Goal: Transaction & Acquisition: Purchase product/service

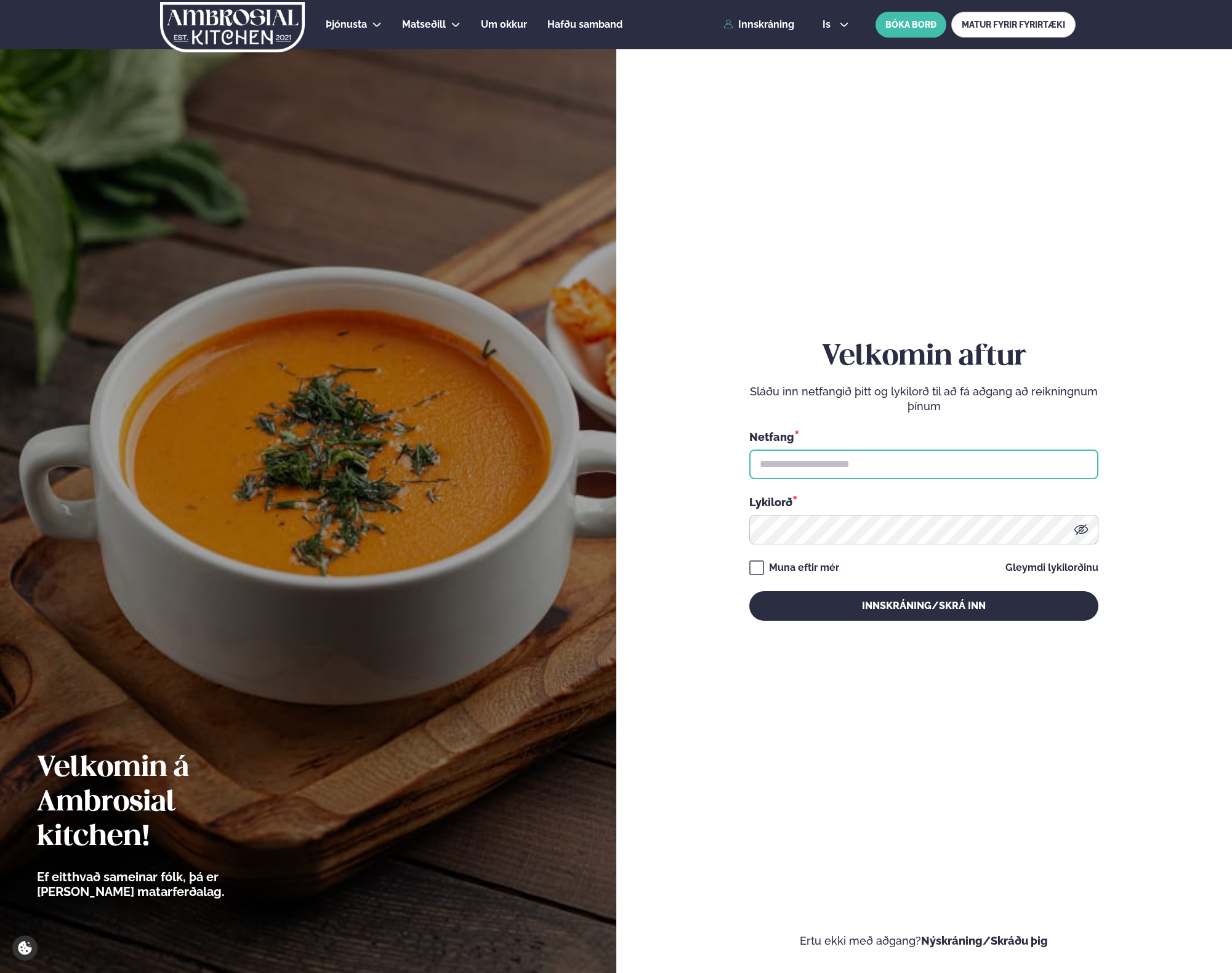
click at [817, 468] on input "text" at bounding box center [924, 464] width 349 height 30
type input "**********"
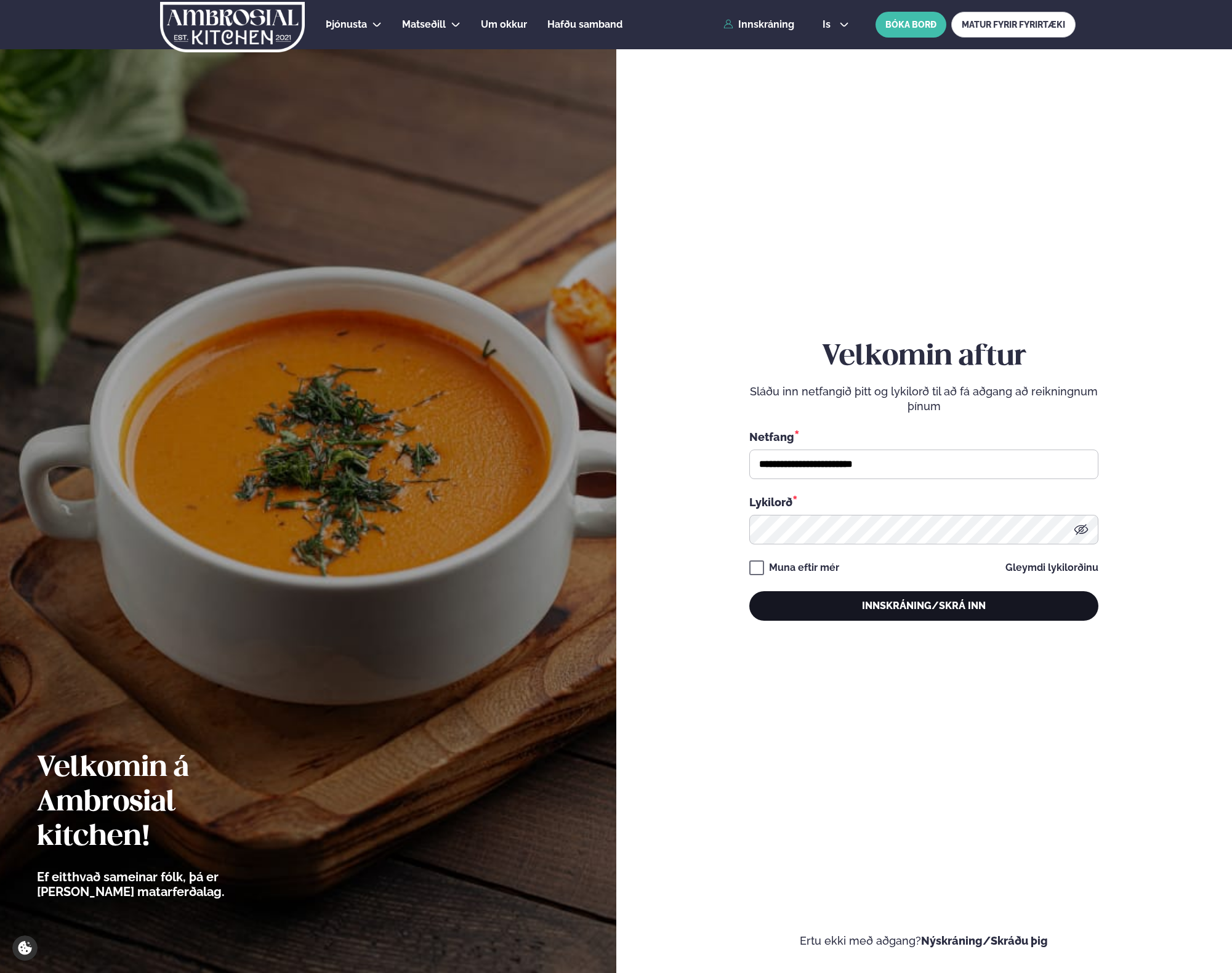
click at [849, 614] on button "Innskráning/Skrá inn" at bounding box center [924, 606] width 349 height 30
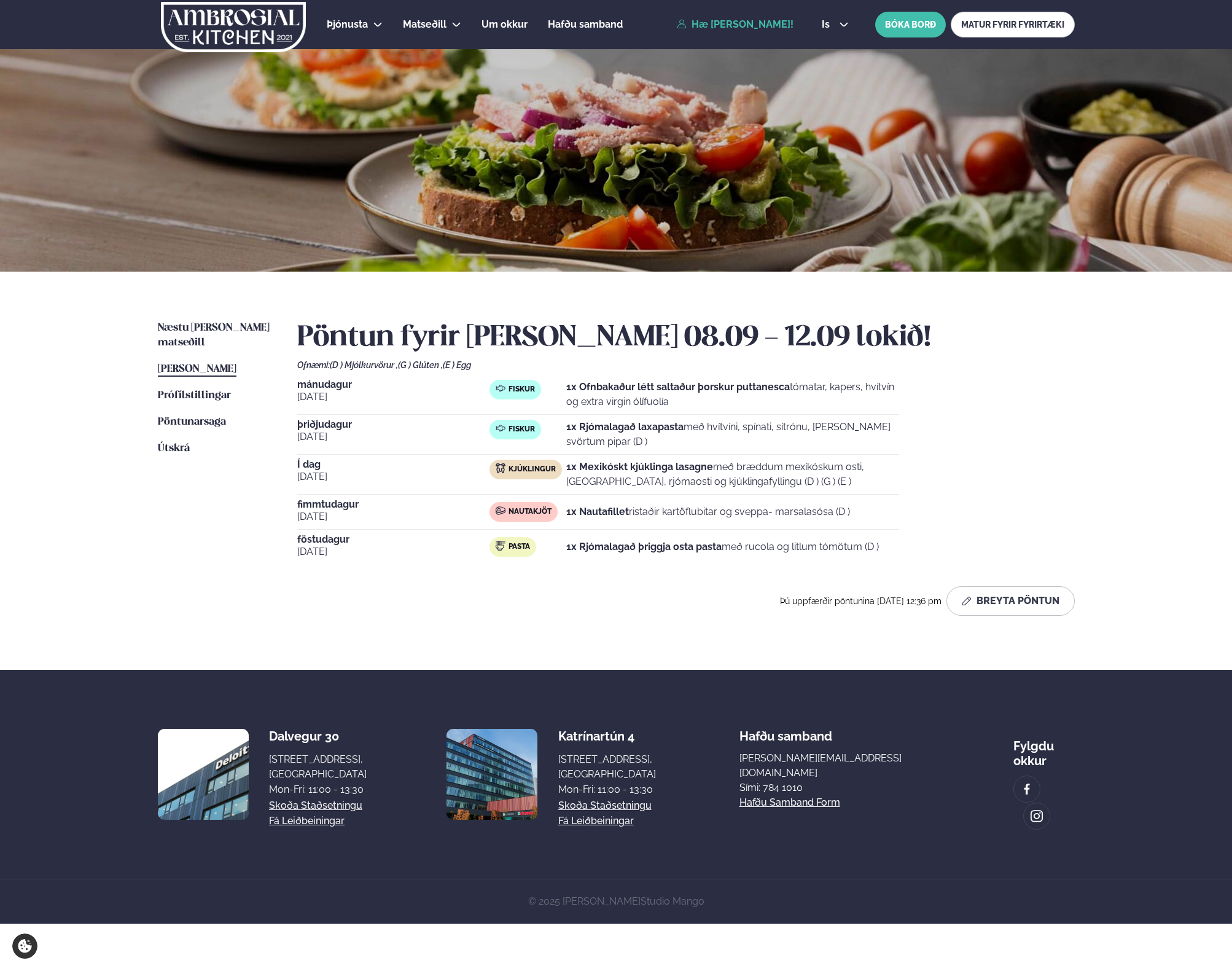
click at [626, 467] on strong "1x Mexikóskt kjúklinga lasagne" at bounding box center [640, 467] width 147 height 12
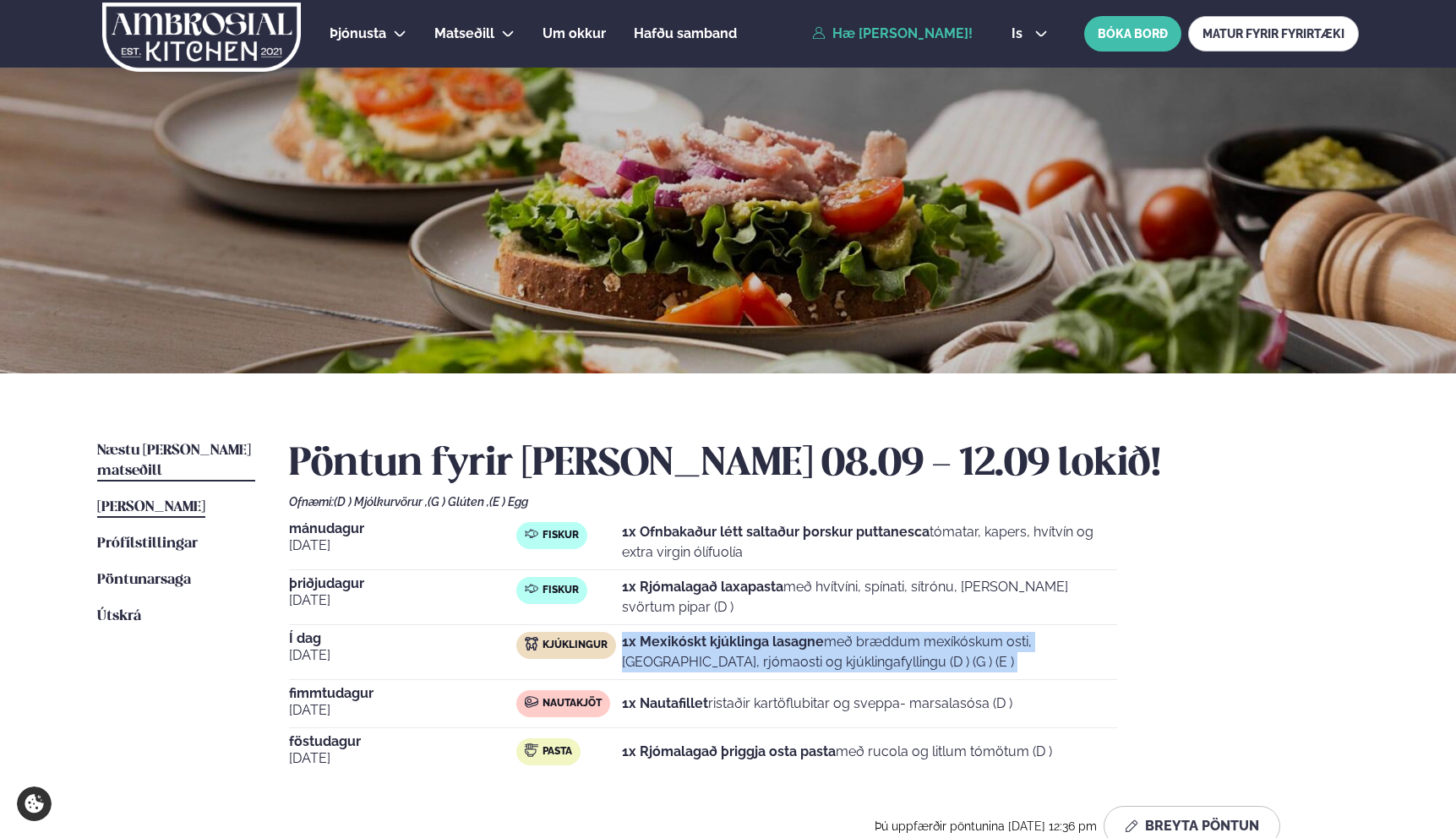
click at [174, 446] on span "Næstu [PERSON_NAME] matseðill" at bounding box center [174, 460] width 154 height 34
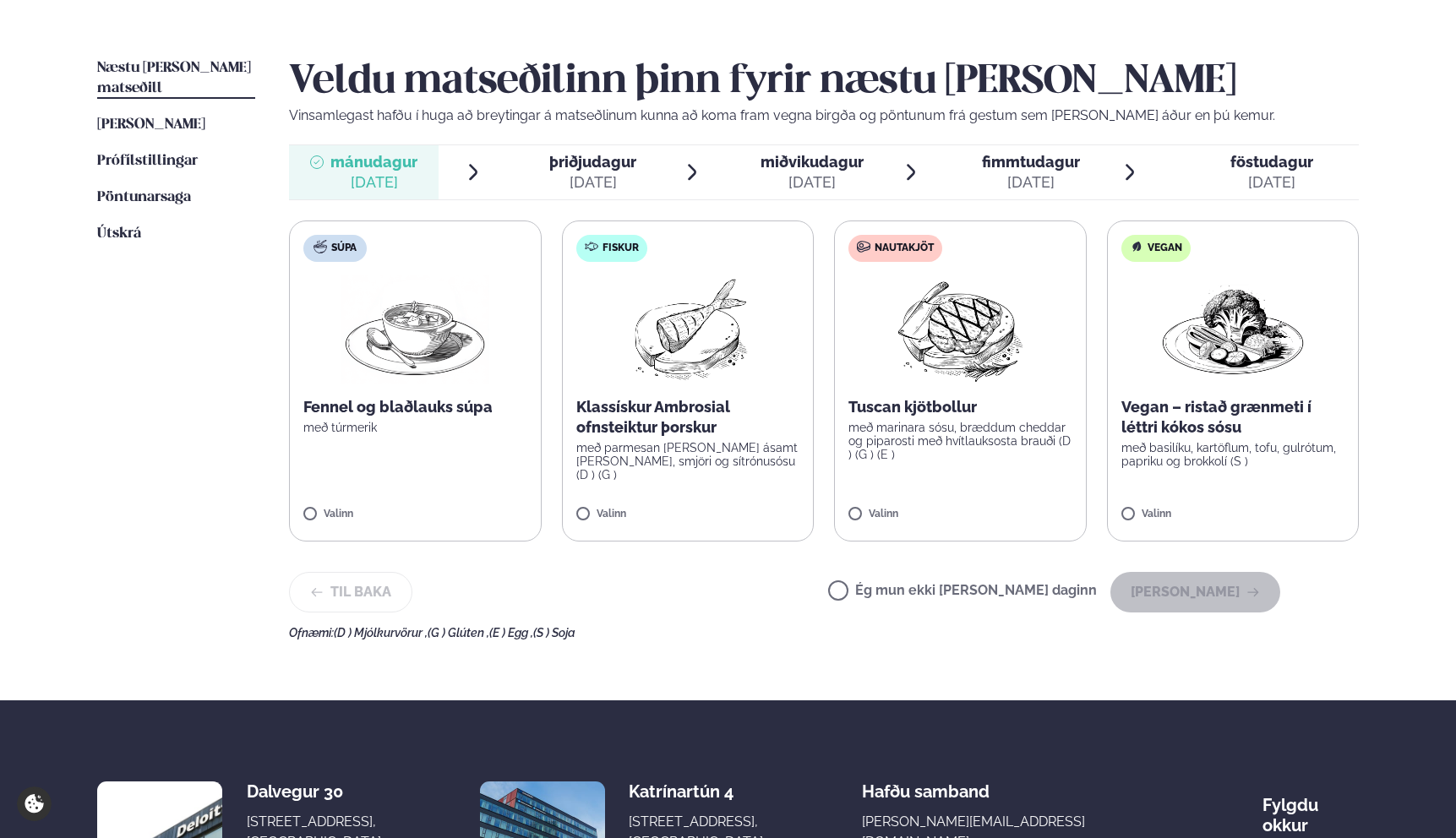
scroll to position [379, 0]
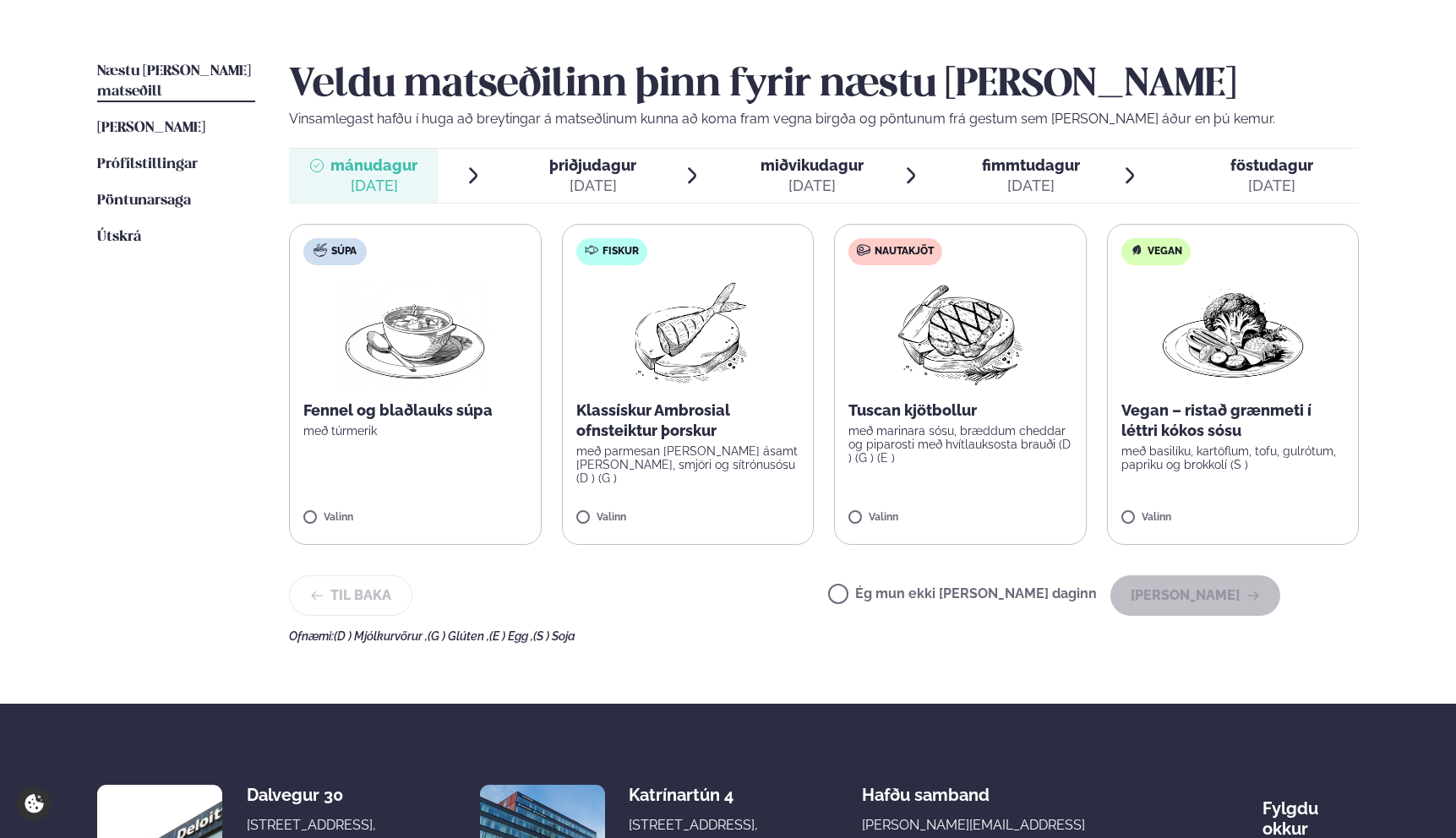
click at [1018, 451] on p "með marinara sósu, bræddum cheddar og piparosti með hvítlauksosta brauði (D ) (…" at bounding box center [959, 444] width 224 height 41
click at [1202, 587] on button "[PERSON_NAME]" at bounding box center [1194, 595] width 170 height 41
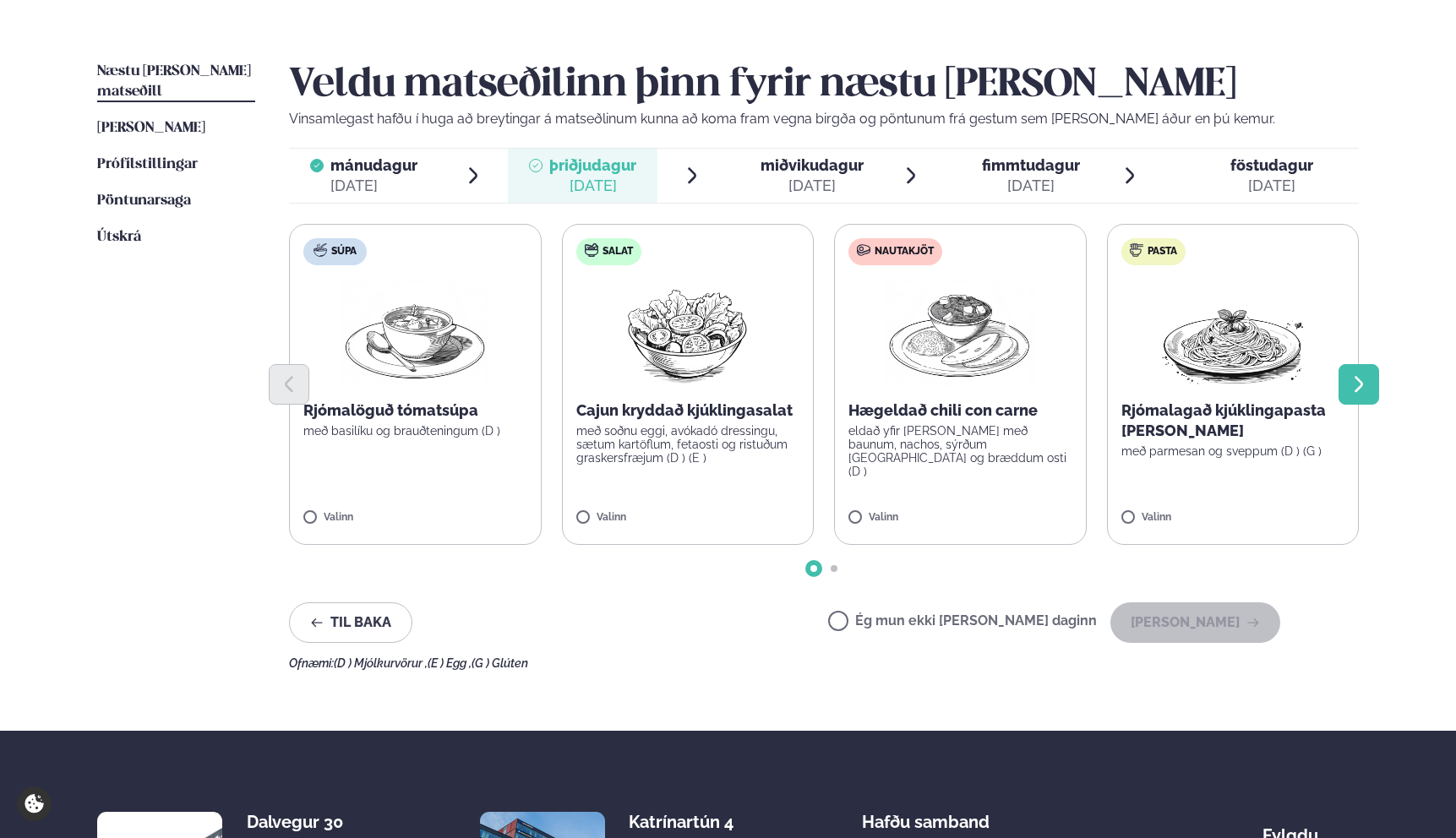
click at [1352, 392] on icon "Next slide" at bounding box center [1358, 384] width 20 height 20
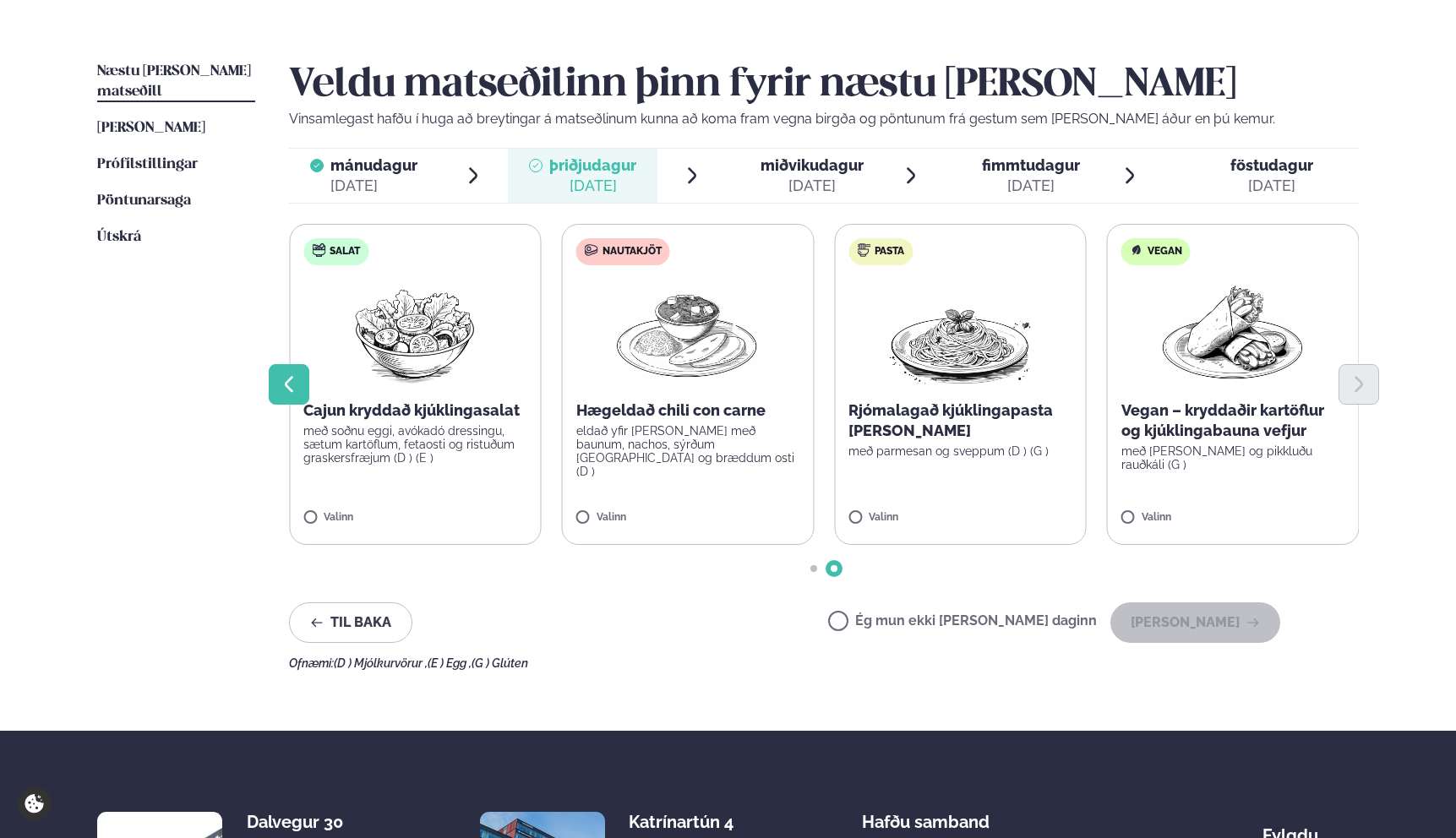
click at [281, 389] on icon "Previous slide" at bounding box center [289, 384] width 20 height 20
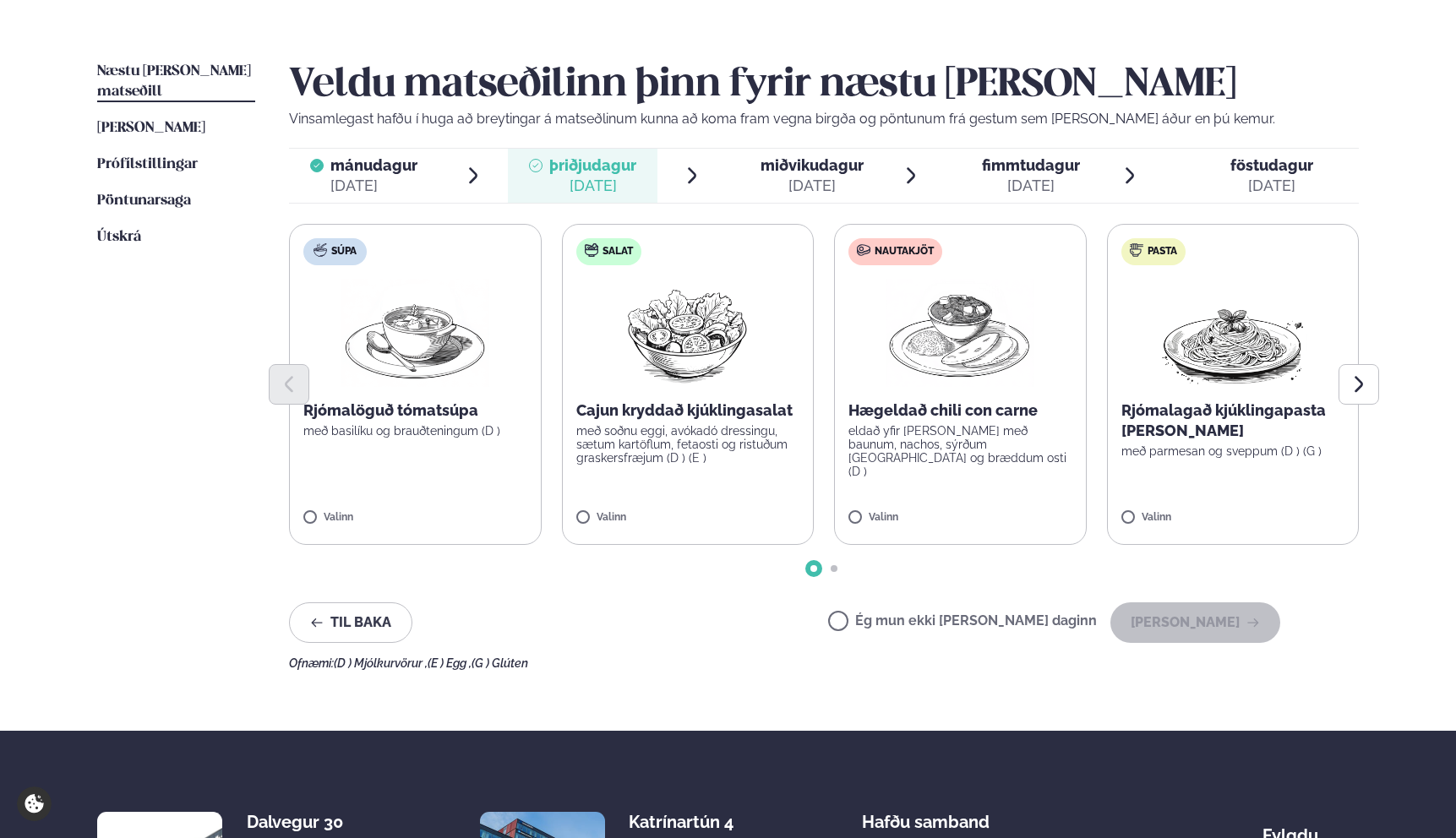
click at [960, 413] on p "Hægeldað chili con carne" at bounding box center [959, 410] width 224 height 20
click at [1214, 618] on button "[PERSON_NAME]" at bounding box center [1194, 623] width 170 height 41
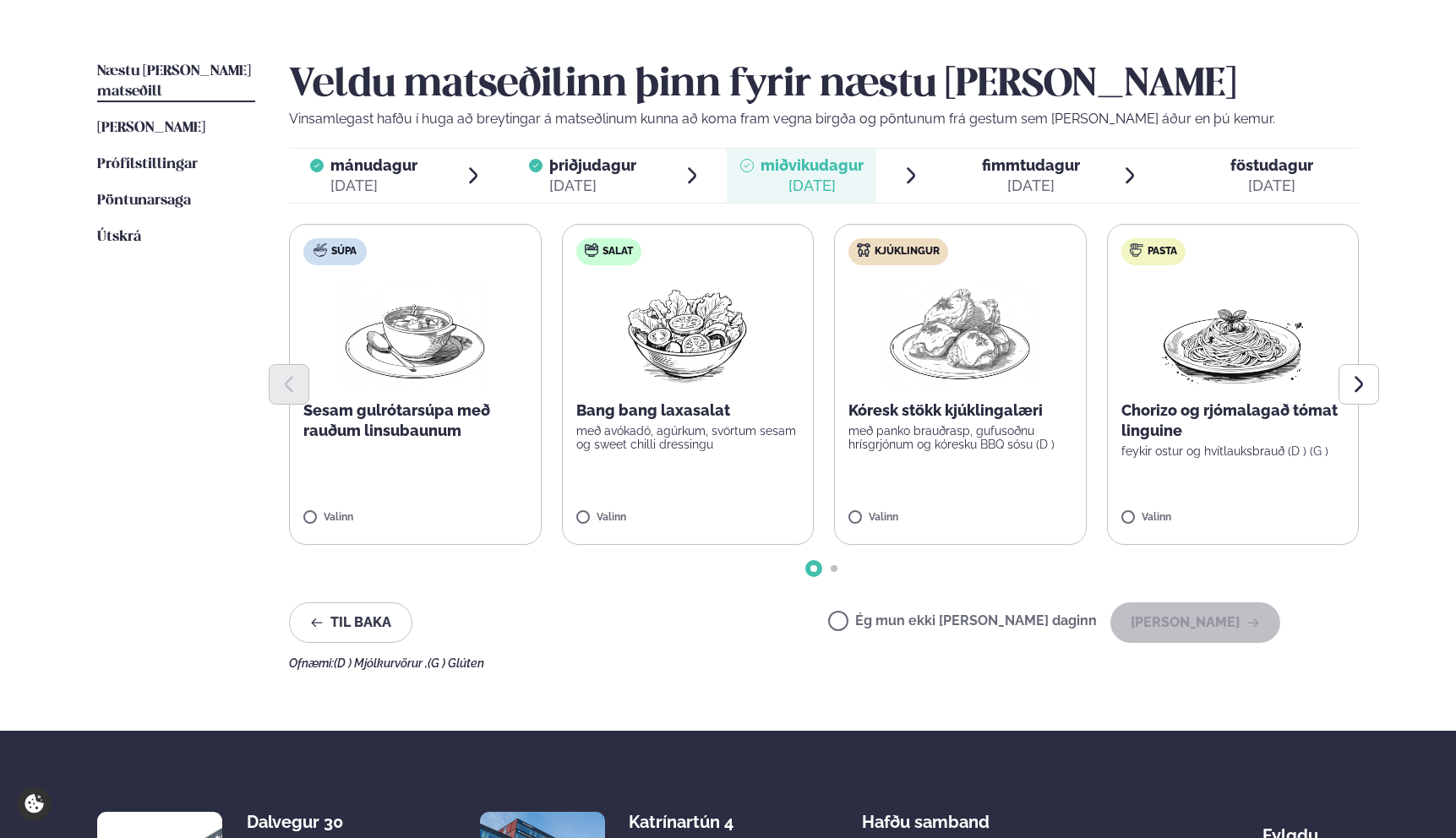
click at [739, 374] on div at bounding box center [823, 384] width 1070 height 41
click at [701, 348] on img at bounding box center [686, 333] width 149 height 108
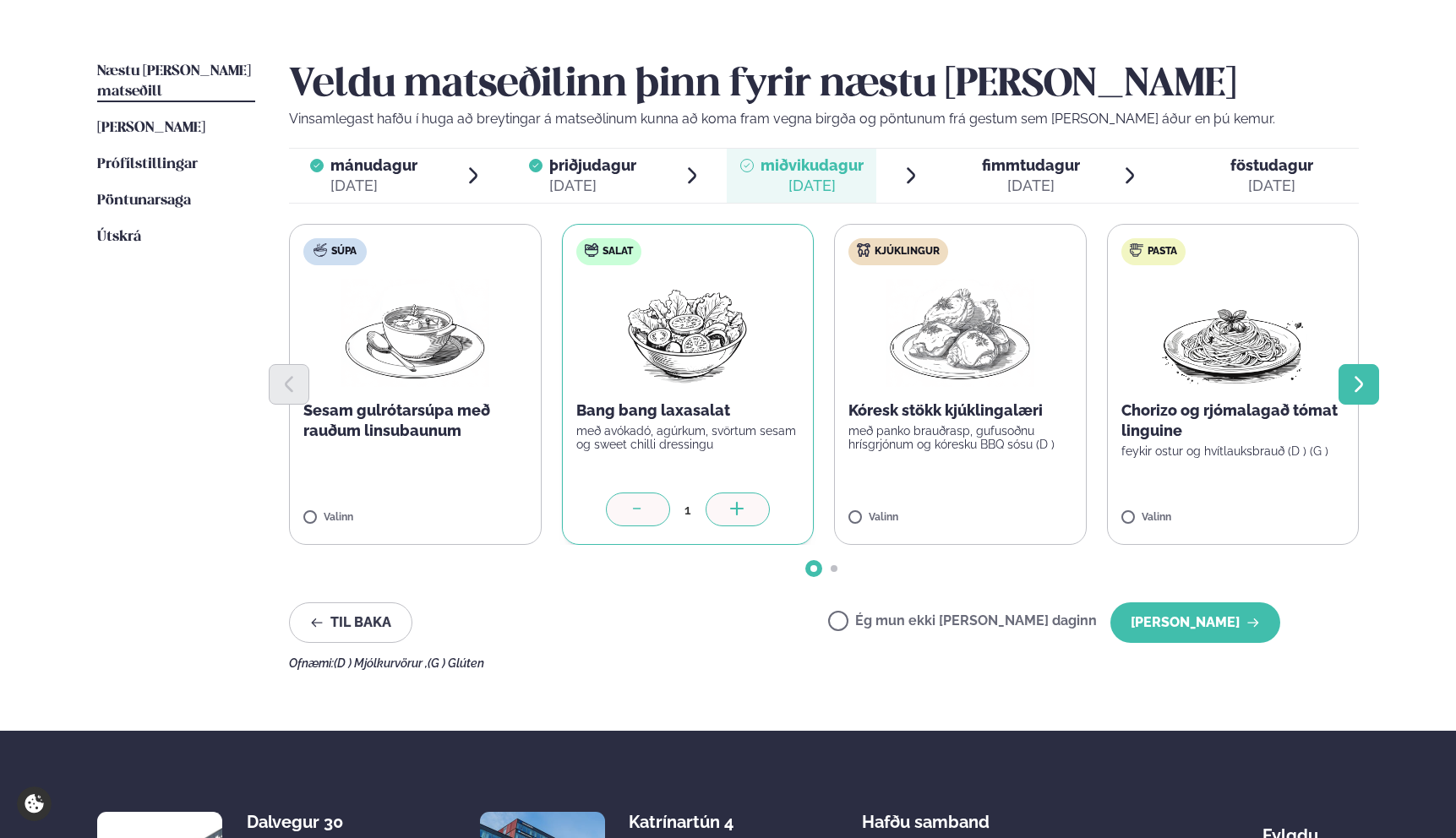
click at [1351, 385] on icon "Next slide" at bounding box center [1358, 384] width 20 height 20
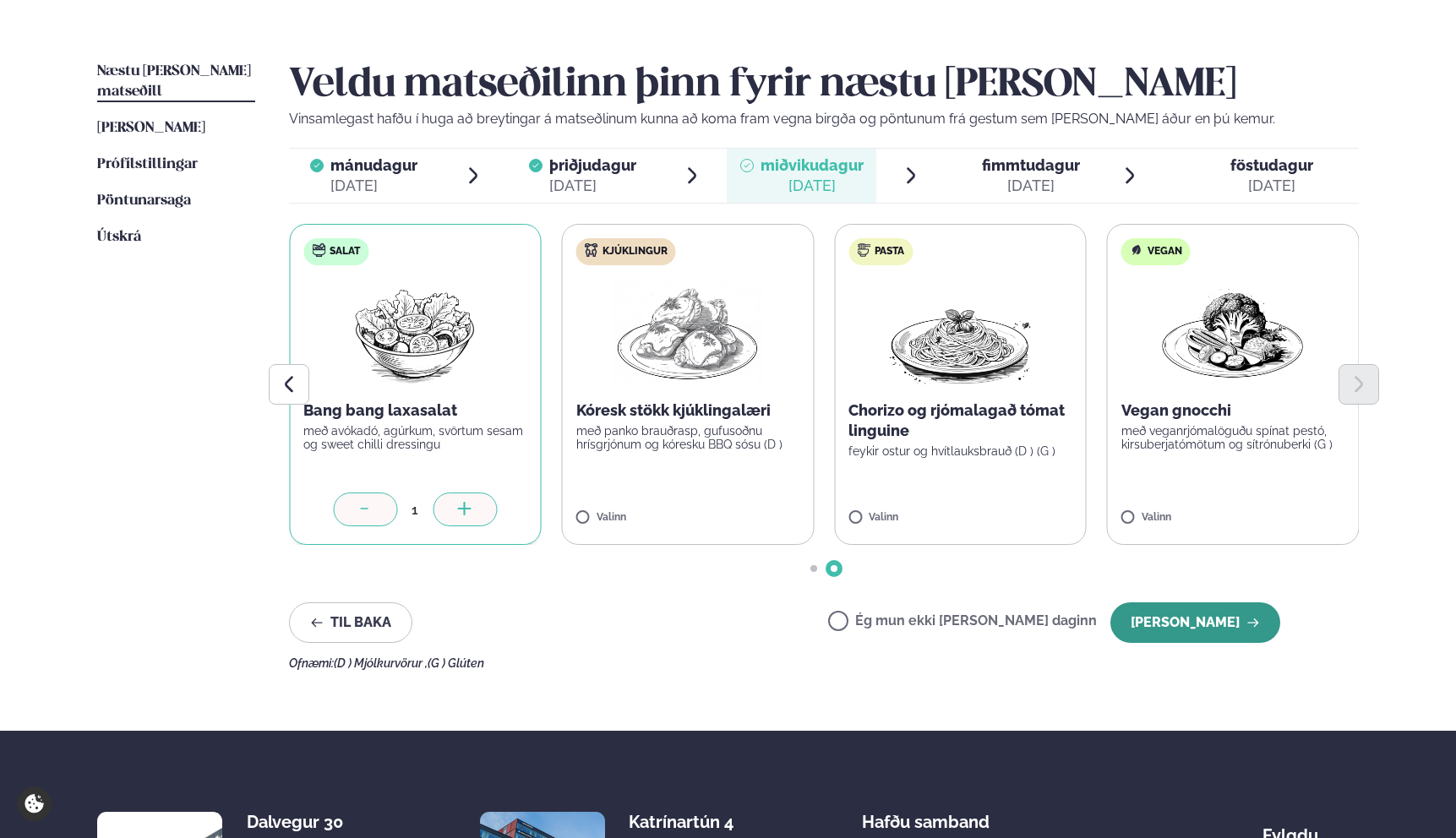
click at [1257, 622] on icon "button" at bounding box center [1252, 623] width 11 height 9
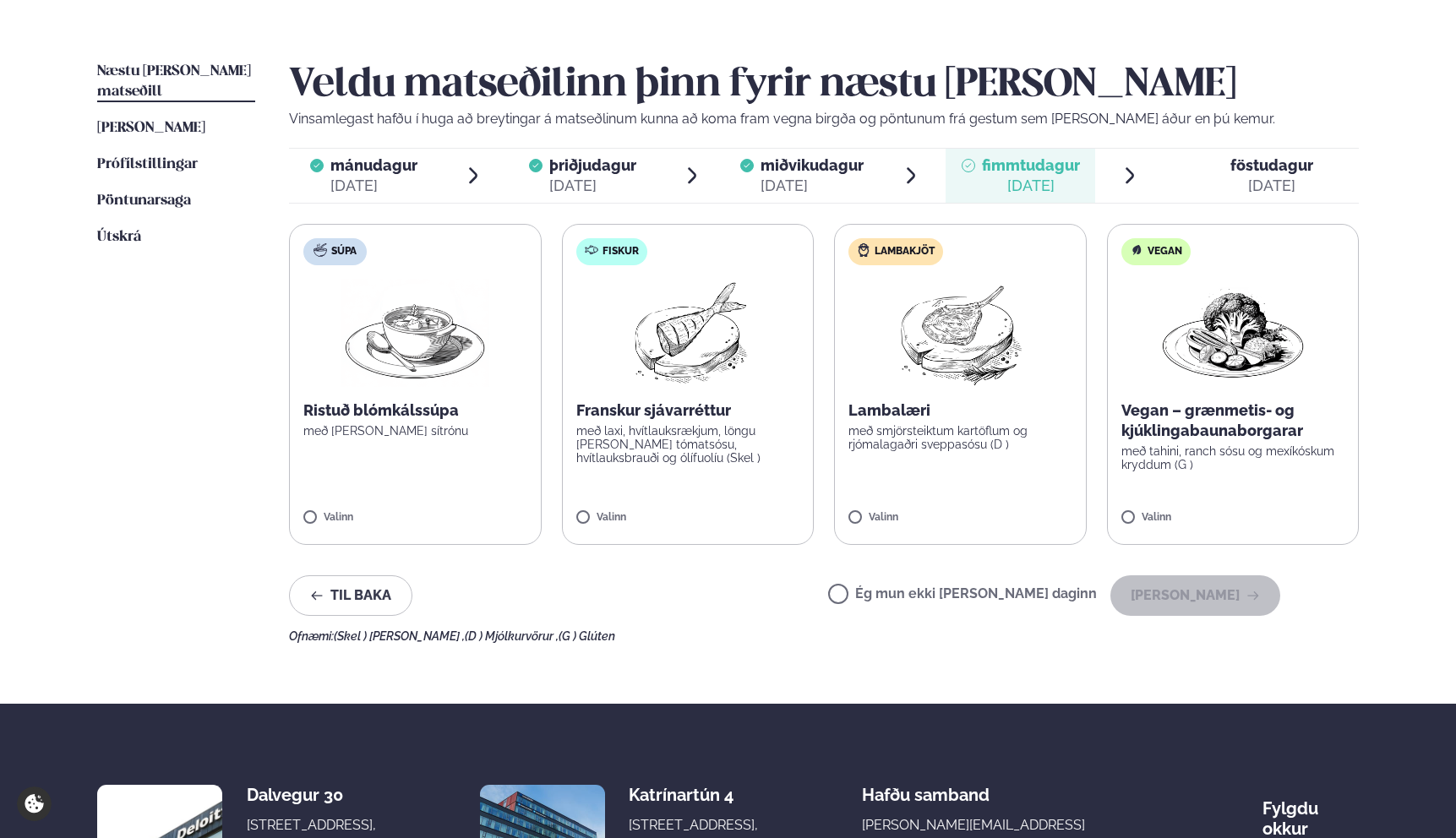
click at [749, 336] on img at bounding box center [686, 333] width 149 height 108
click at [1234, 587] on button "[PERSON_NAME]" at bounding box center [1194, 595] width 170 height 41
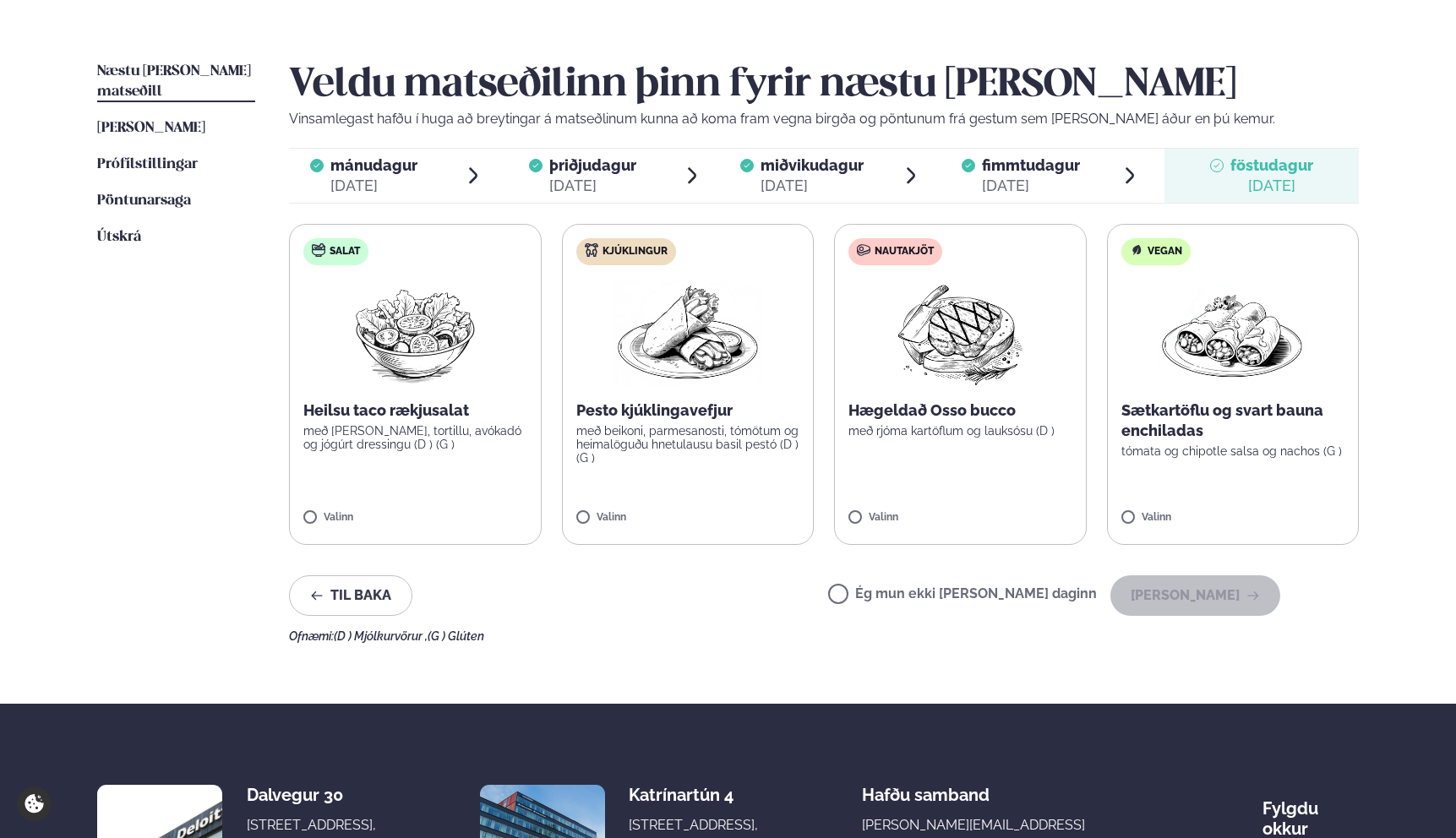
click at [702, 327] on img at bounding box center [687, 333] width 148 height 108
click at [1173, 600] on button "[PERSON_NAME]" at bounding box center [1194, 595] width 170 height 41
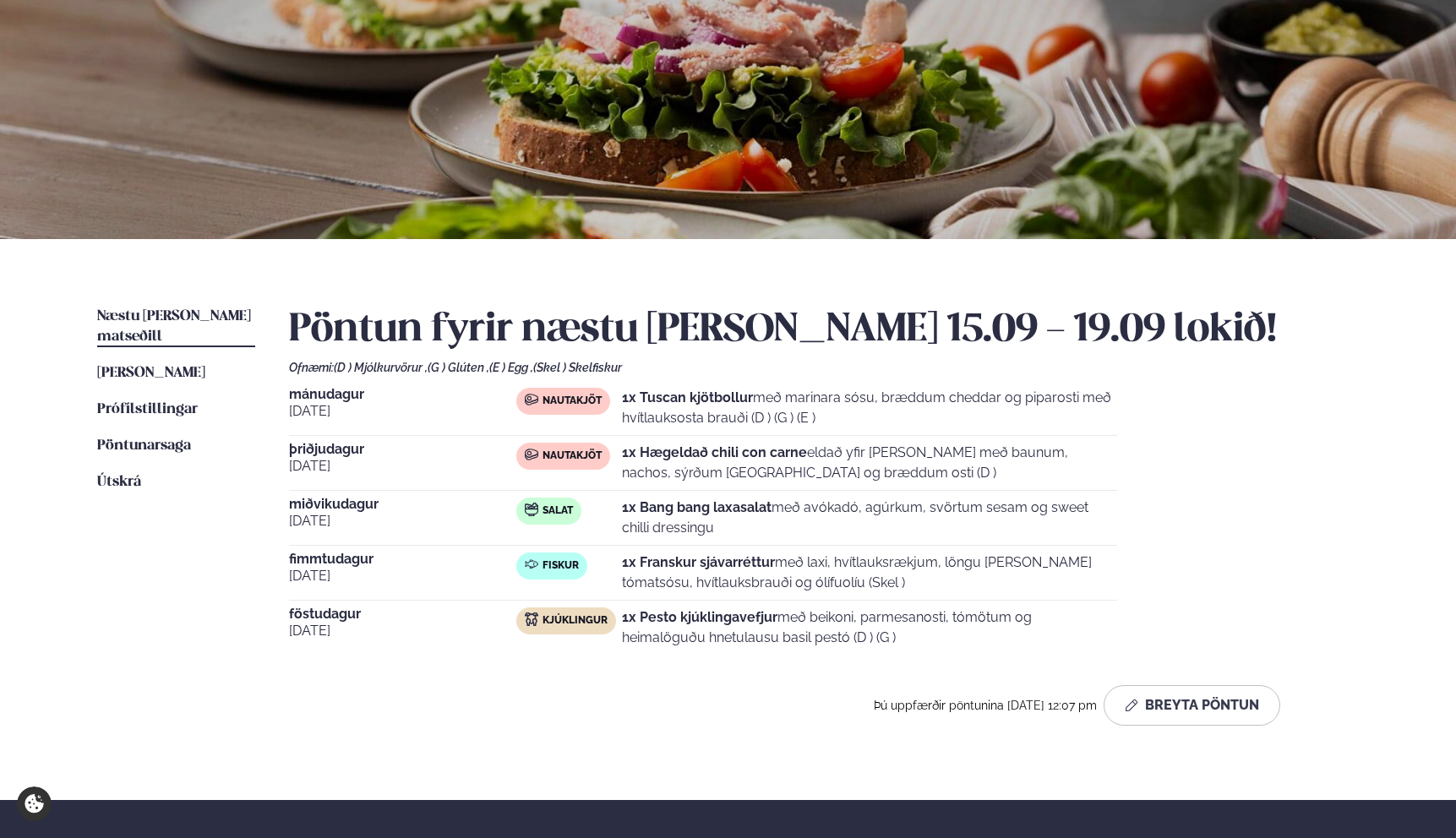
scroll to position [0, 0]
